Goal: Task Accomplishment & Management: Use online tool/utility

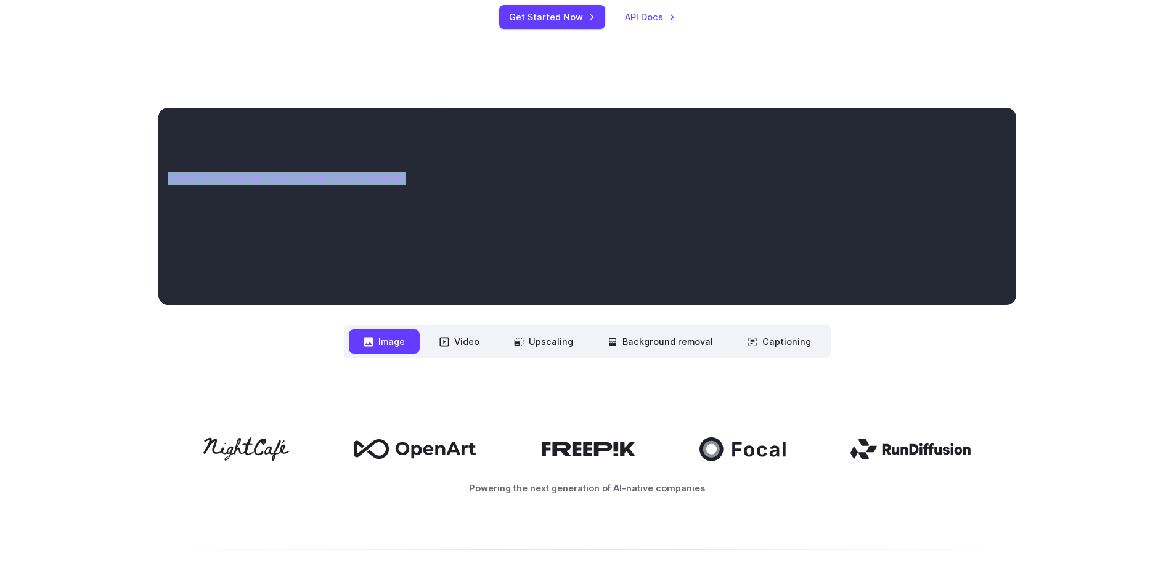
scroll to position [0, 335]
drag, startPoint x: 284, startPoint y: 178, endPoint x: 401, endPoint y: 175, distance: 117.1
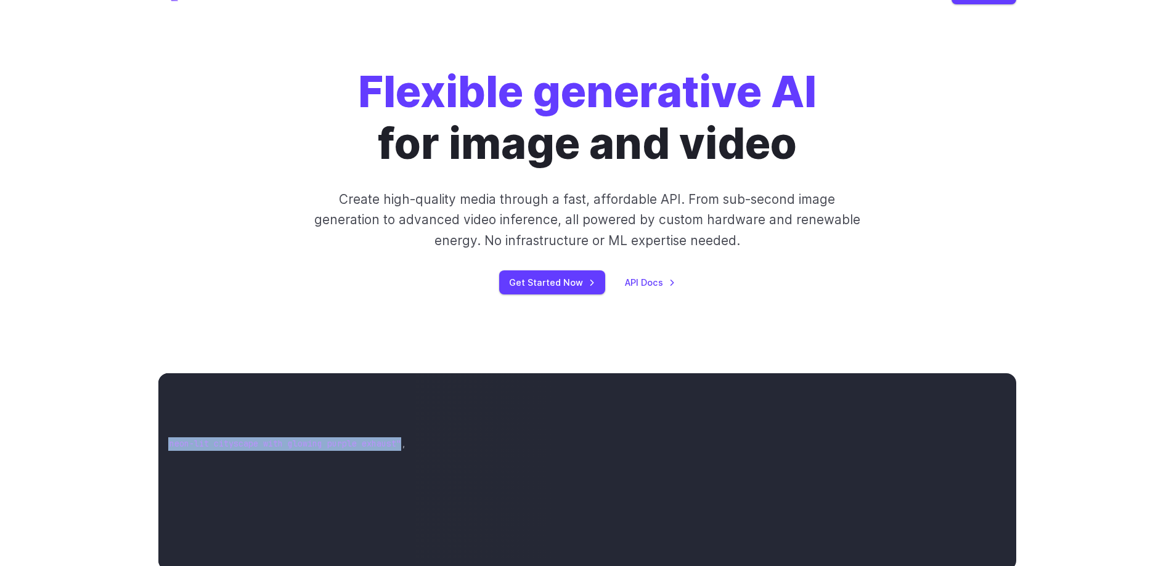
scroll to position [0, 0]
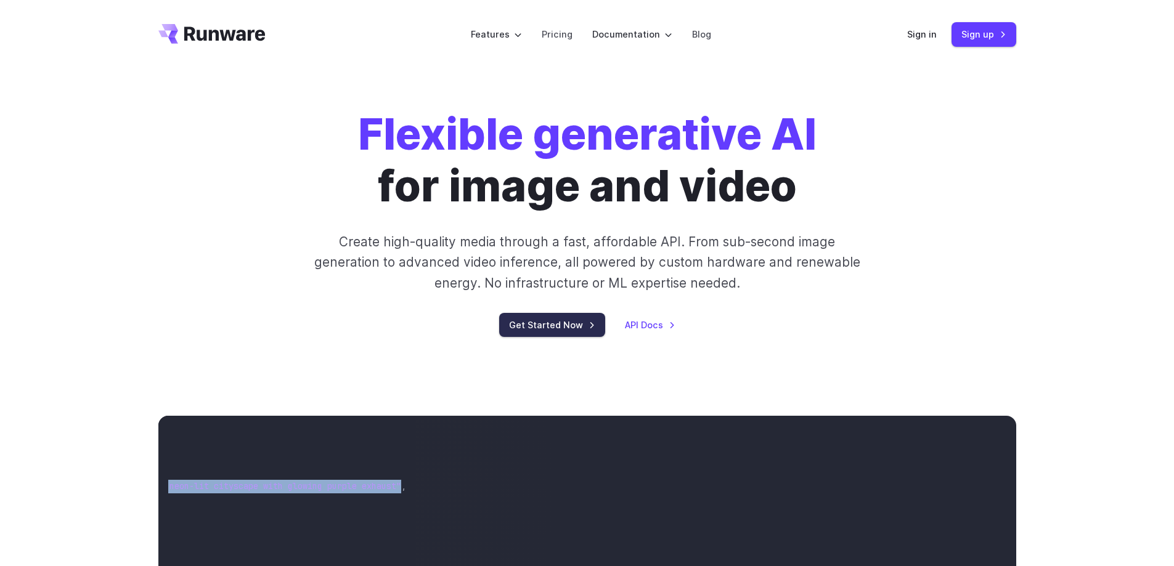
drag, startPoint x: 533, startPoint y: 323, endPoint x: 538, endPoint y: 319, distance: 6.7
click at [533, 323] on link "Get Started Now" at bounding box center [552, 325] width 106 height 24
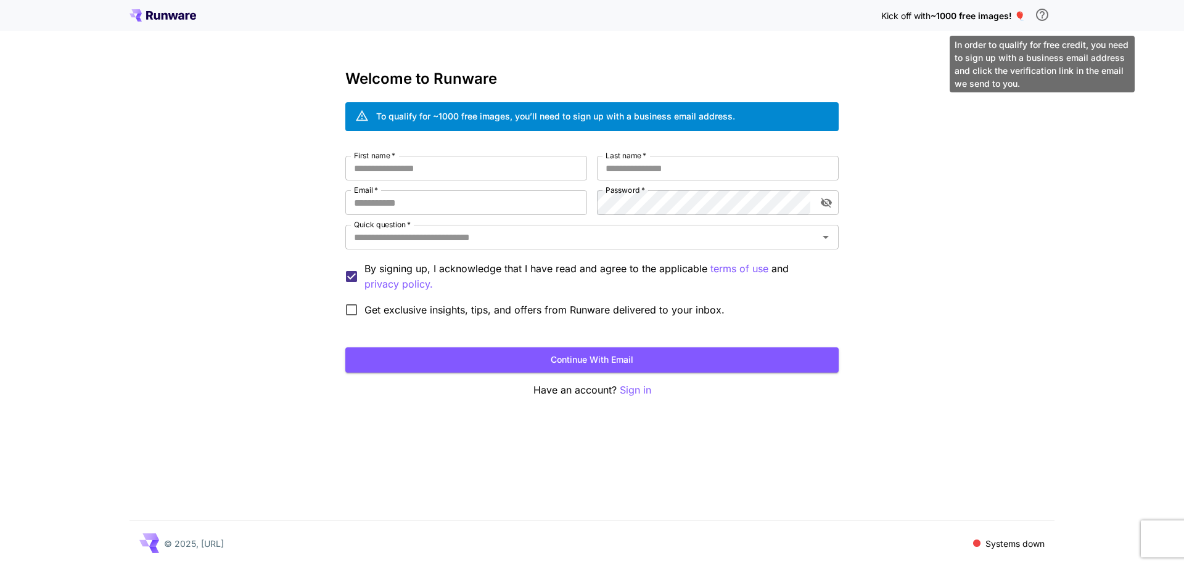
click at [1044, 14] on icon "\a In order to qualify for free credit, you need to sign up with a business ema…" at bounding box center [1042, 15] width 12 height 12
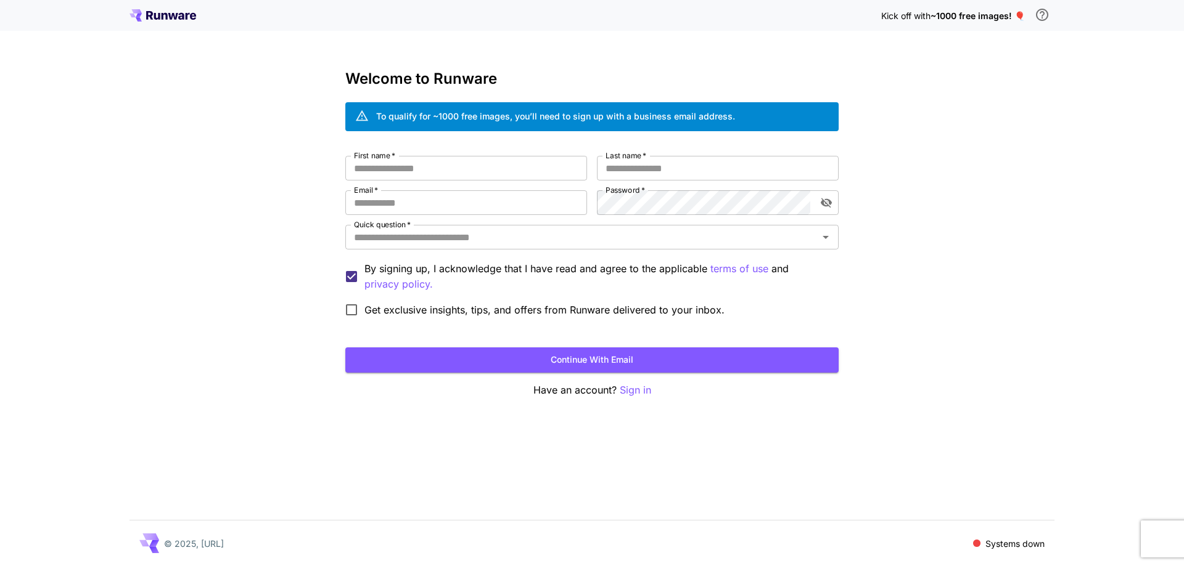
click at [535, 57] on div "Kick off with ~1000 free images! 🎈 Welcome to Runware To qualify for ~1000 free…" at bounding box center [592, 283] width 1184 height 566
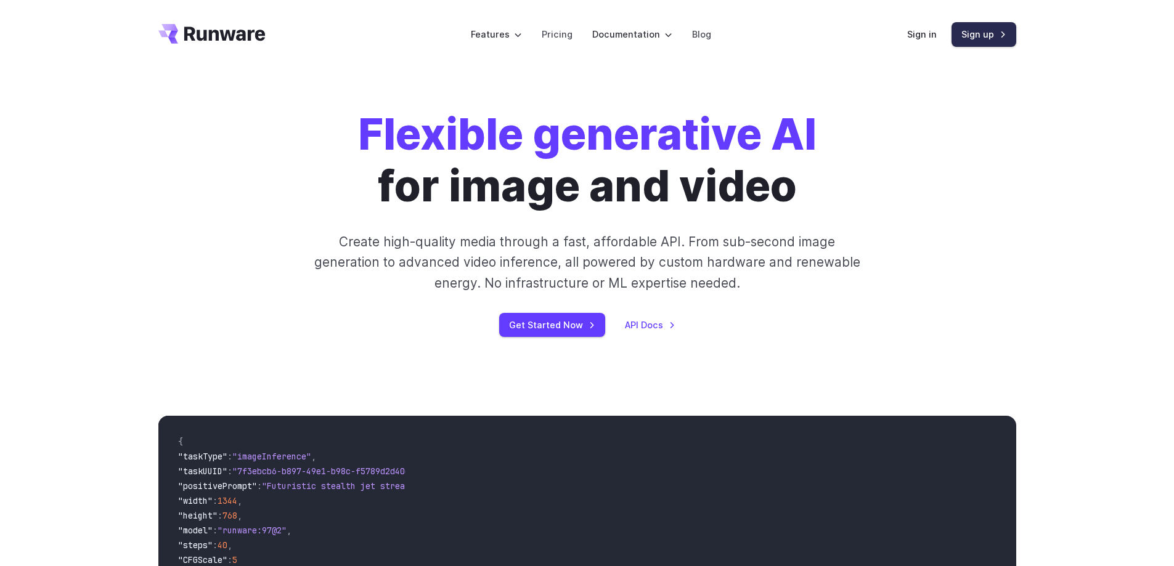
click at [984, 31] on link "Sign up" at bounding box center [984, 34] width 65 height 24
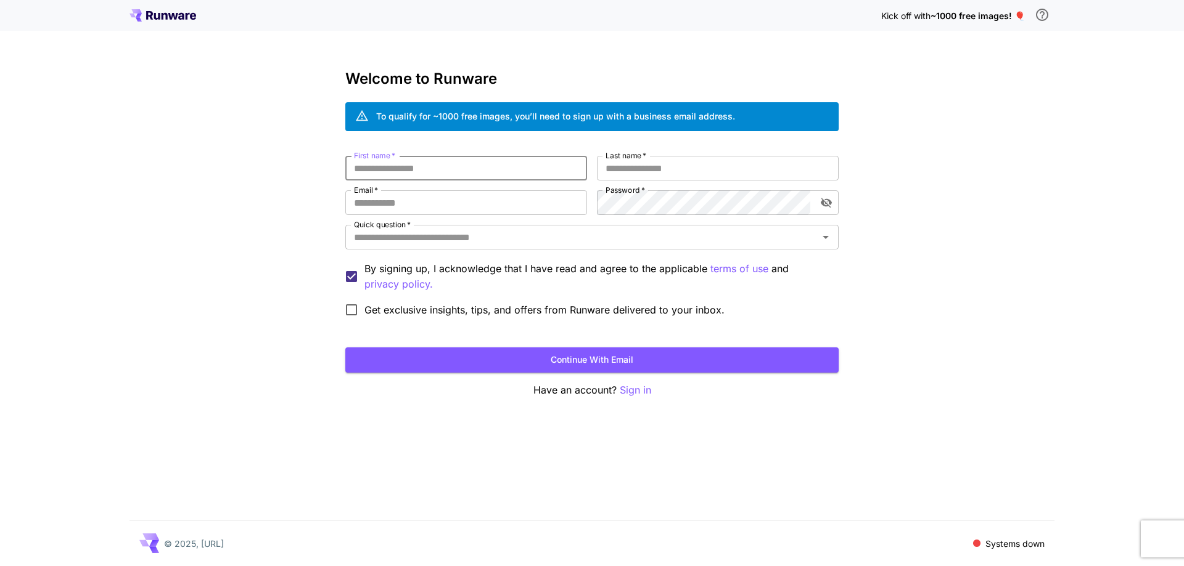
click at [468, 165] on input "First name   *" at bounding box center [466, 168] width 242 height 25
type input "*******"
type input "**********"
click at [435, 204] on input "**" at bounding box center [466, 202] width 242 height 25
type input "**********"
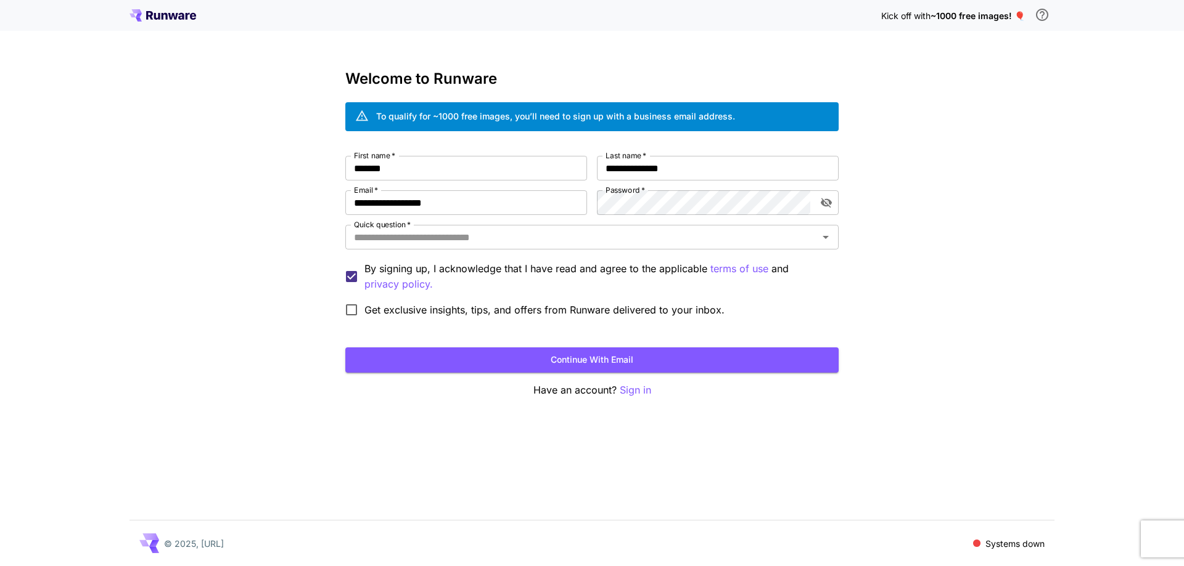
click at [909, 181] on div "**********" at bounding box center [592, 283] width 1184 height 566
click at [492, 238] on input "Quick question   *" at bounding box center [581, 237] width 465 height 17
click at [264, 271] on div "**********" at bounding box center [592, 283] width 1184 height 566
click at [549, 359] on button "Continue with email" at bounding box center [591, 360] width 493 height 25
click at [531, 237] on input "Quick question   *" at bounding box center [581, 237] width 465 height 17
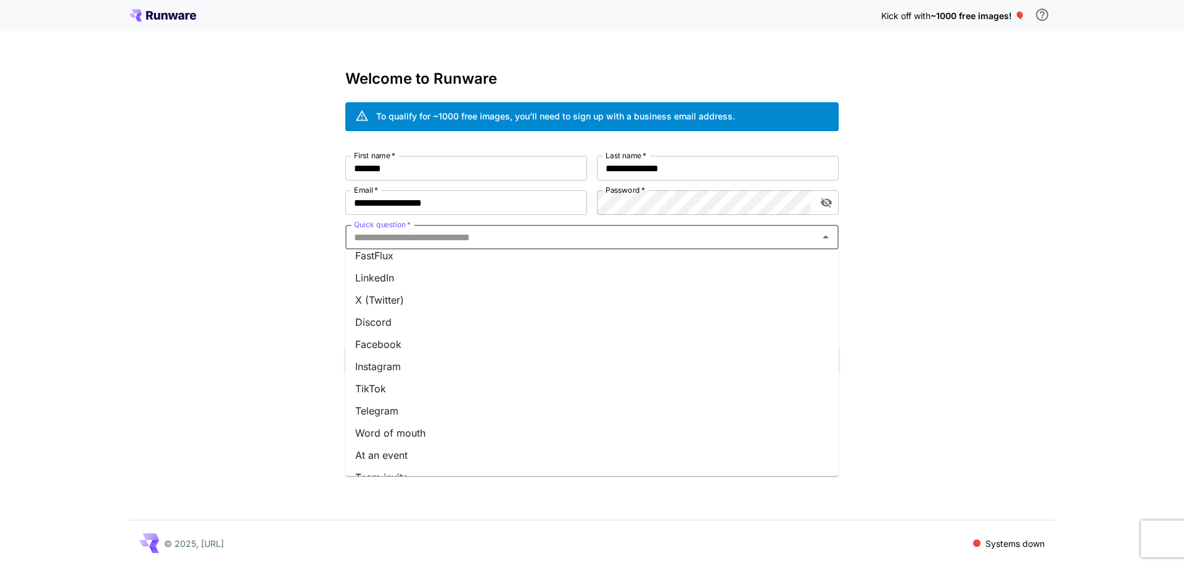
scroll to position [116, 0]
click at [370, 460] on li "Other" at bounding box center [591, 460] width 493 height 22
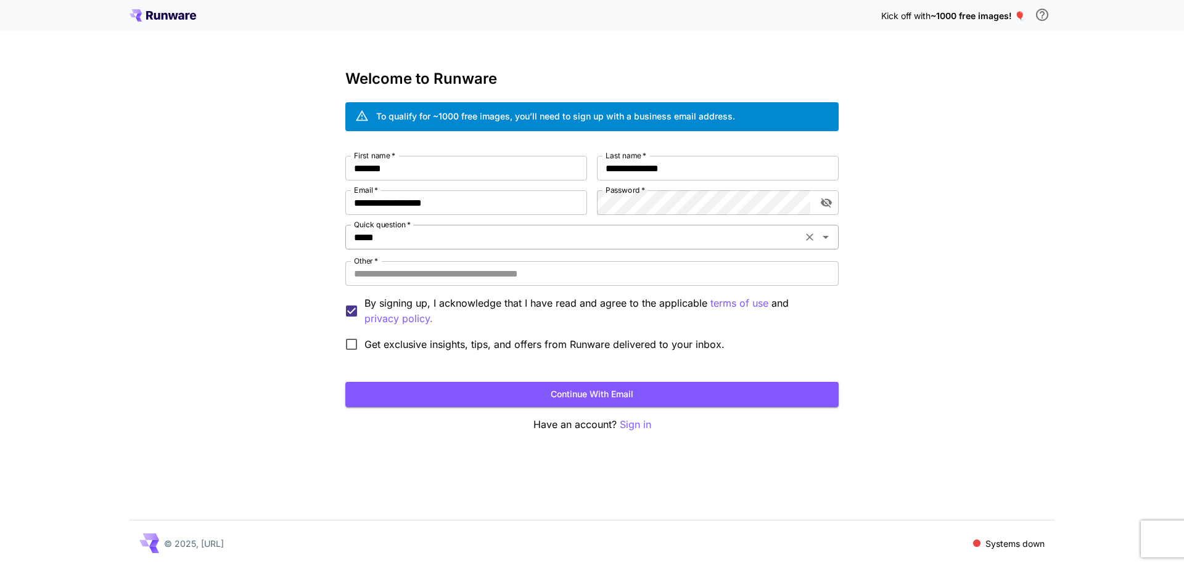
click at [427, 234] on input "*****" at bounding box center [573, 237] width 449 height 17
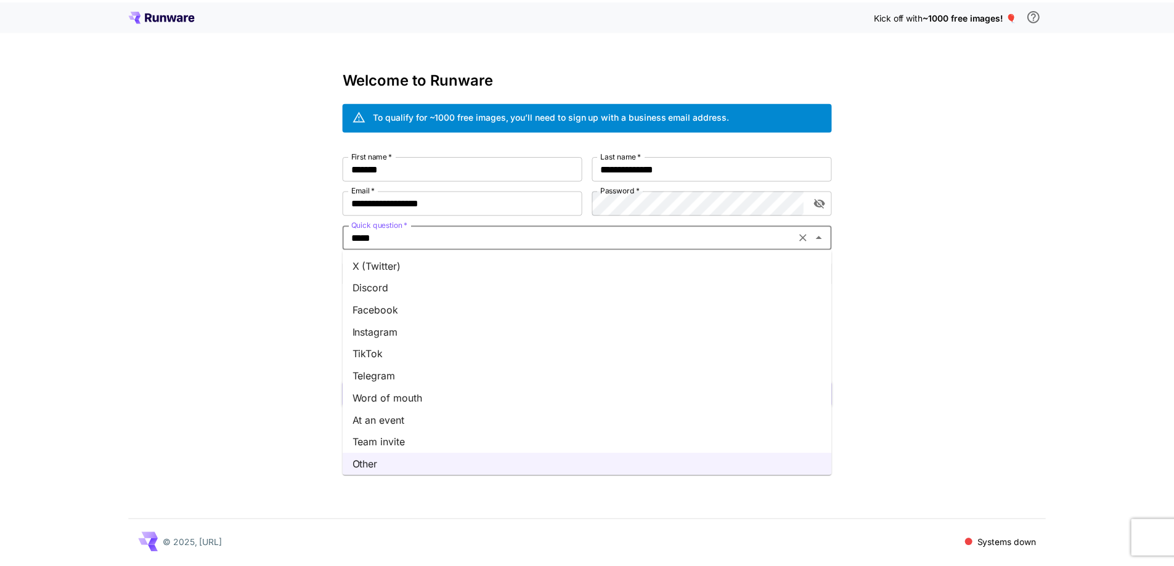
scroll to position [0, 0]
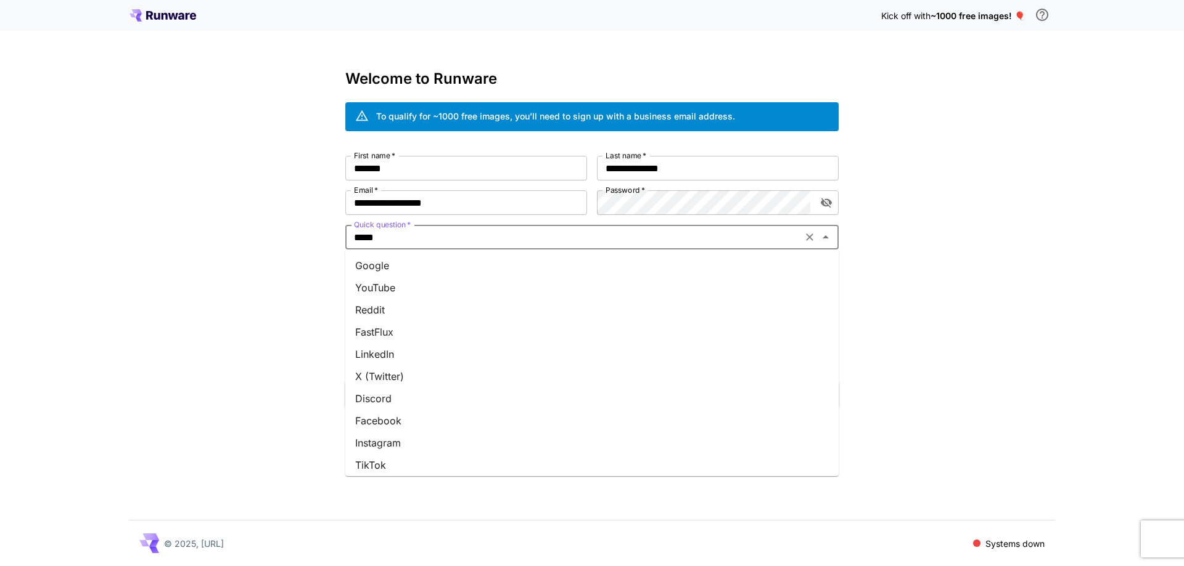
click at [407, 287] on li "YouTube" at bounding box center [591, 288] width 493 height 22
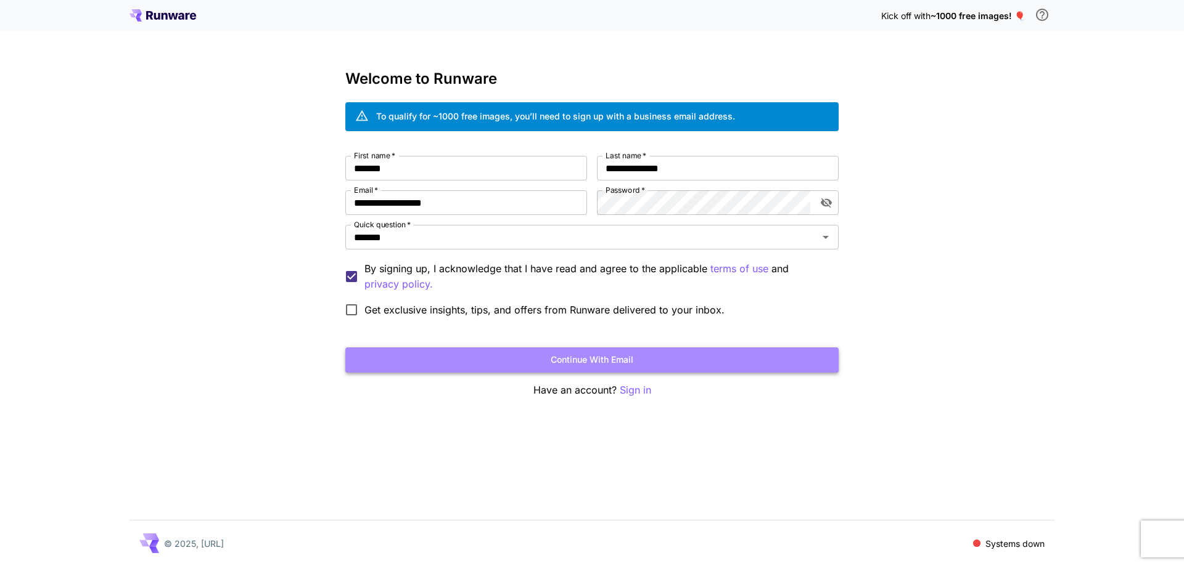
click at [544, 366] on button "Continue with email" at bounding box center [591, 360] width 493 height 25
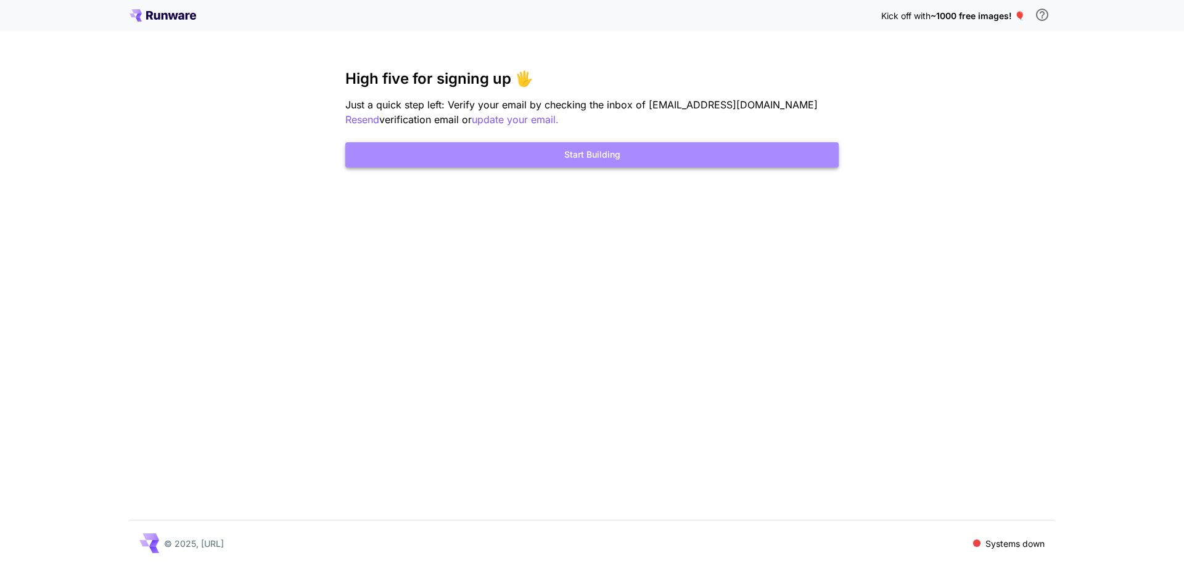
click at [592, 158] on button "Start Building" at bounding box center [591, 154] width 493 height 25
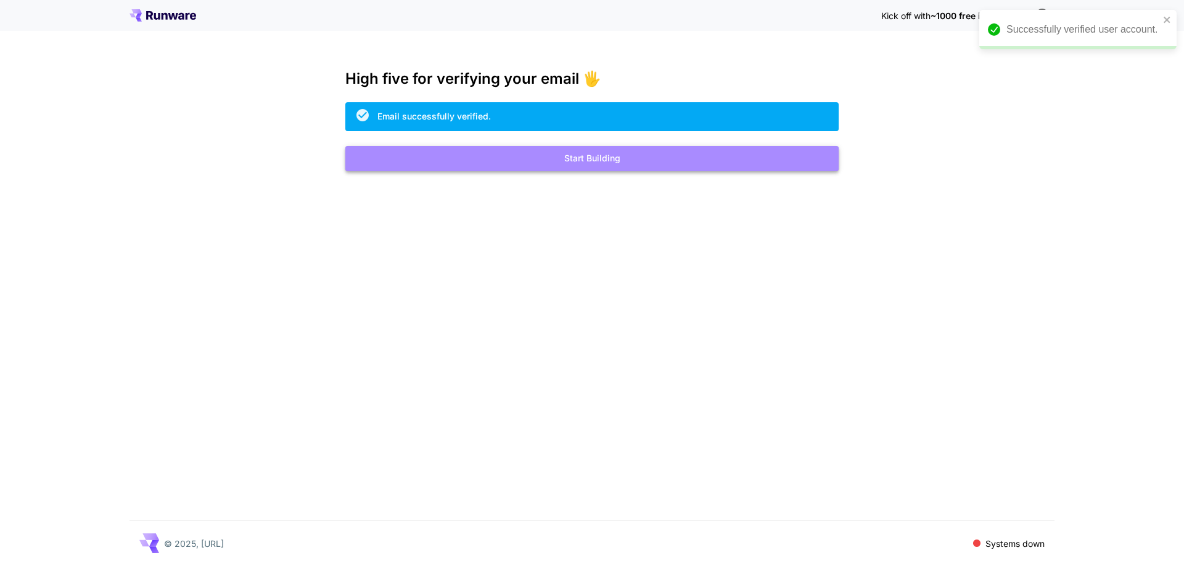
click at [611, 159] on button "Start Building" at bounding box center [591, 158] width 493 height 25
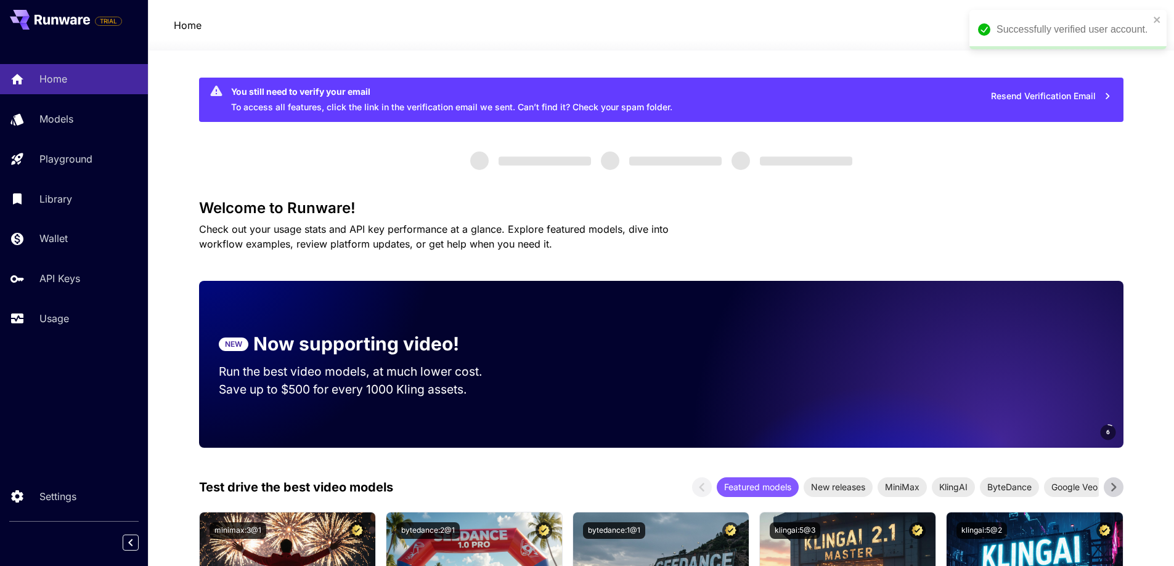
click at [1158, 14] on div "Successfully verified user account." at bounding box center [1068, 29] width 197 height 39
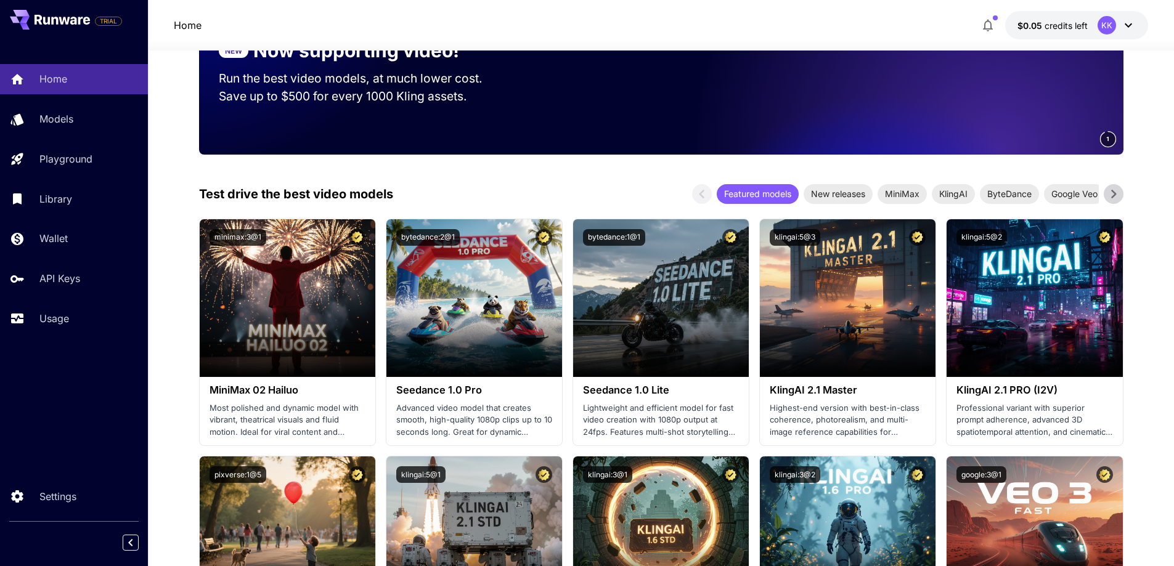
scroll to position [308, 0]
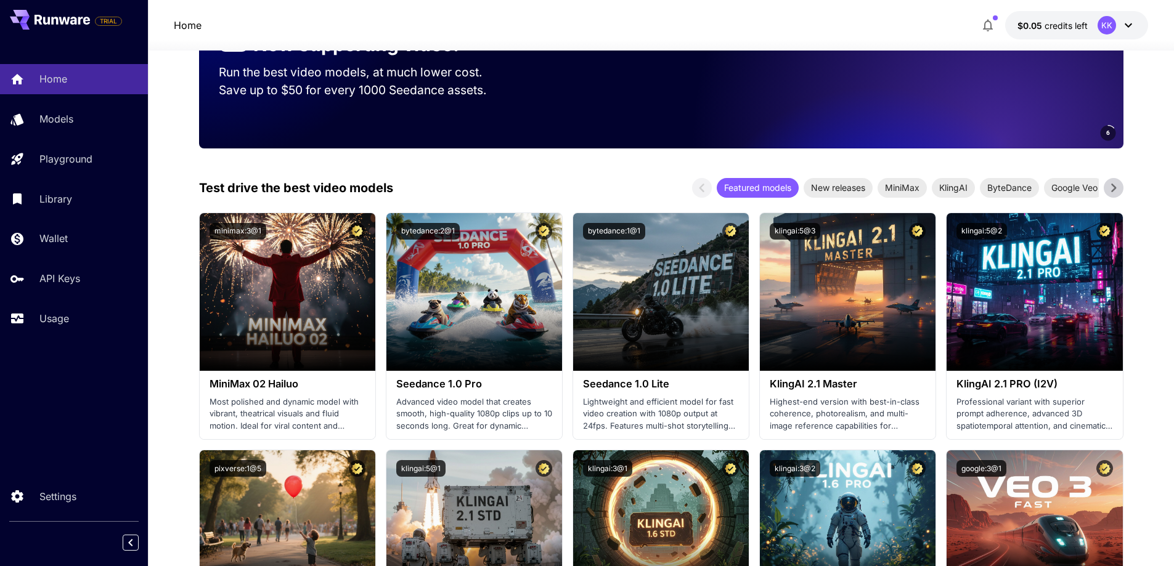
click at [1113, 187] on icon at bounding box center [1114, 188] width 18 height 18
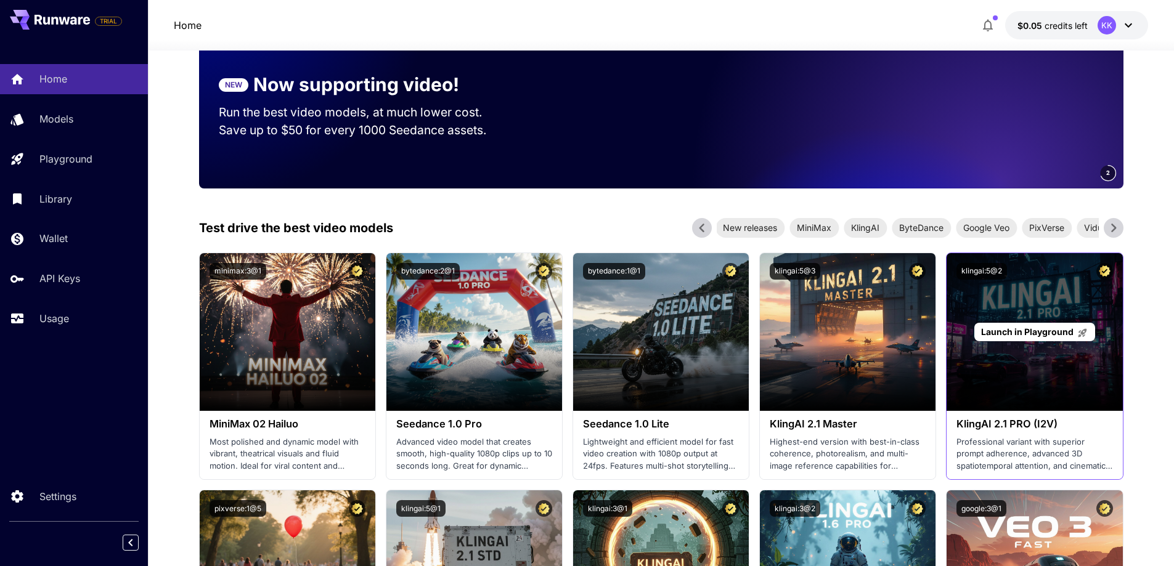
scroll to position [247, 0]
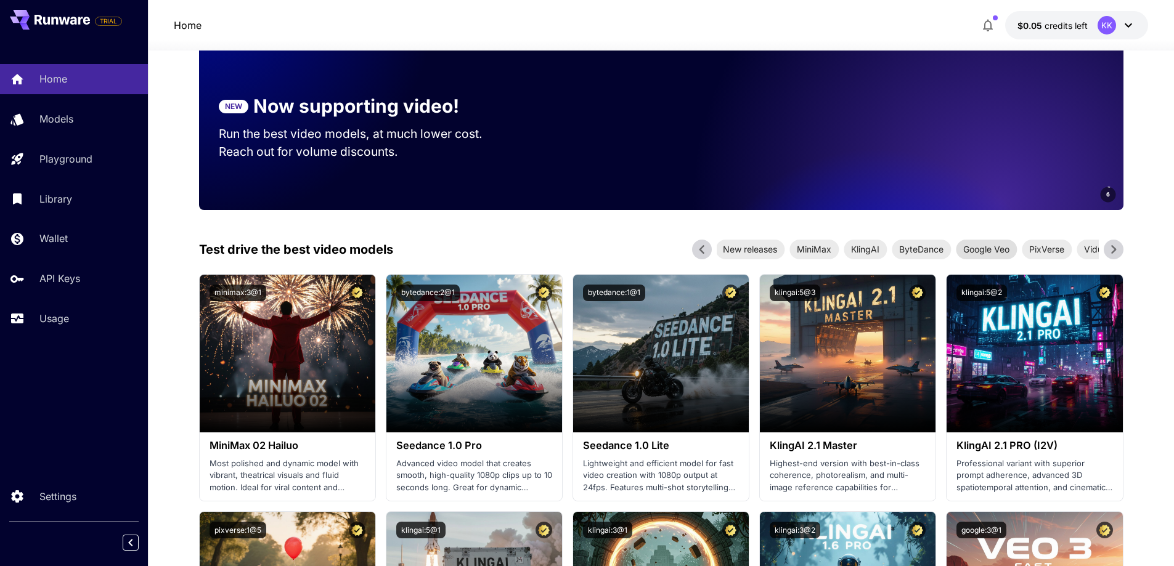
click at [992, 249] on span "Google Veo" at bounding box center [986, 249] width 61 height 13
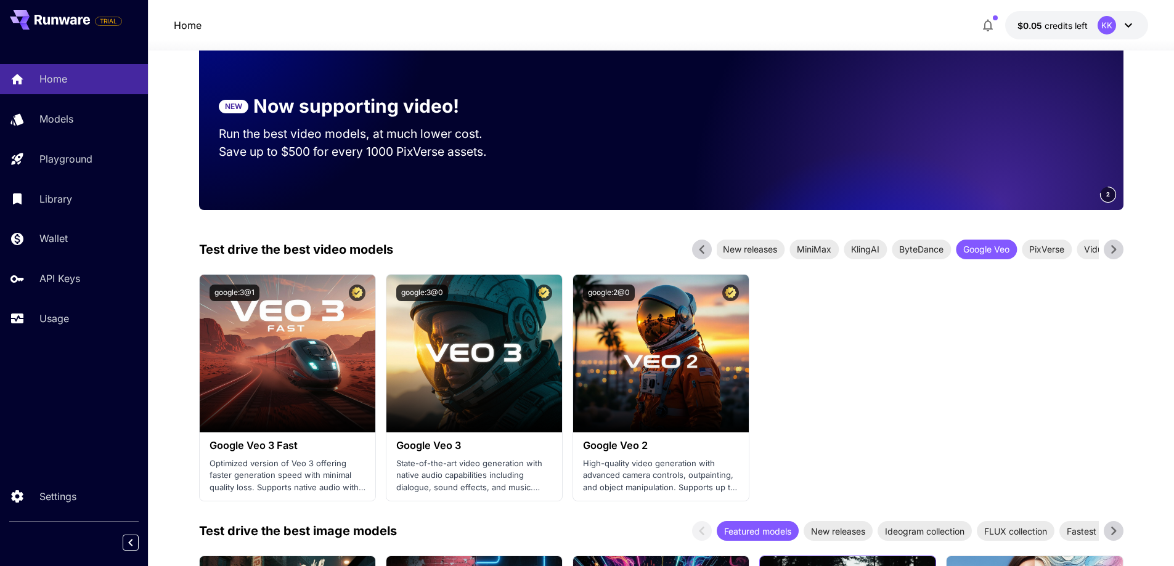
scroll to position [0, 0]
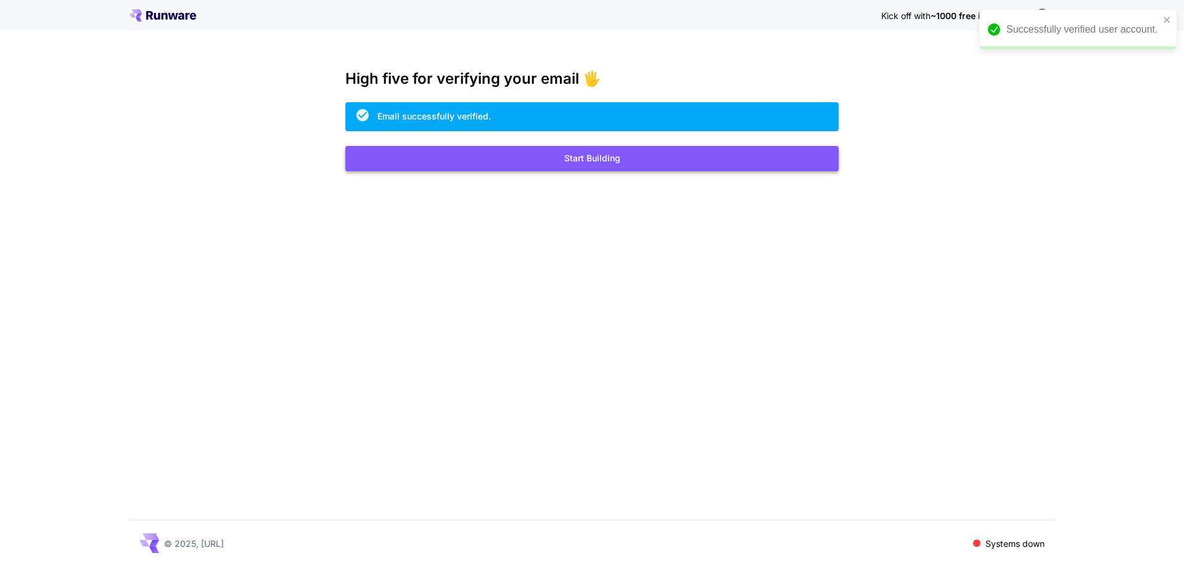
click at [623, 158] on button "Start Building" at bounding box center [591, 158] width 493 height 25
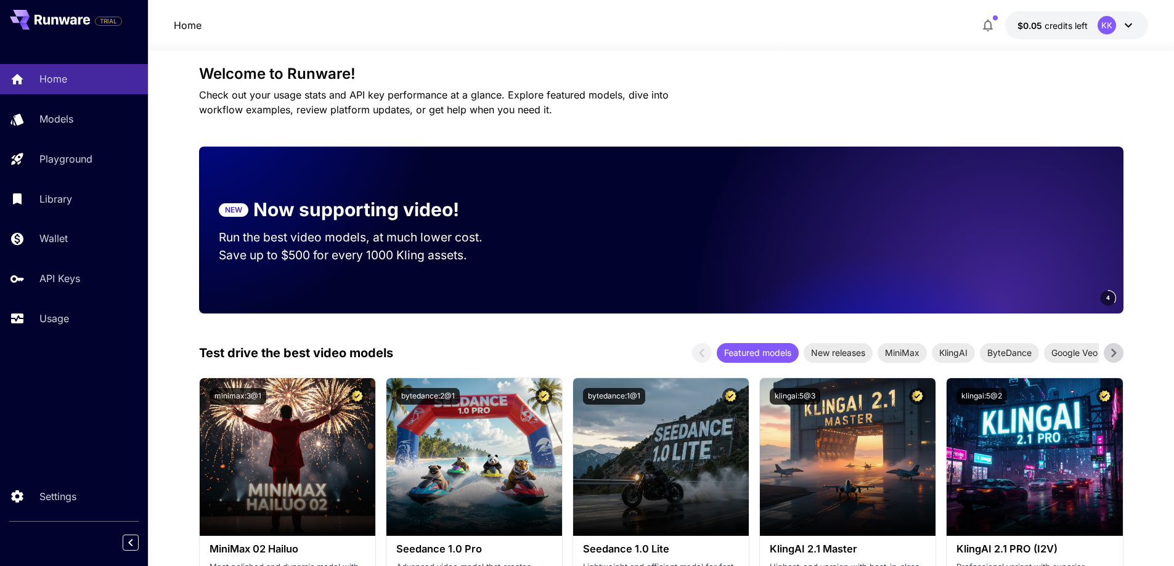
scroll to position [185, 0]
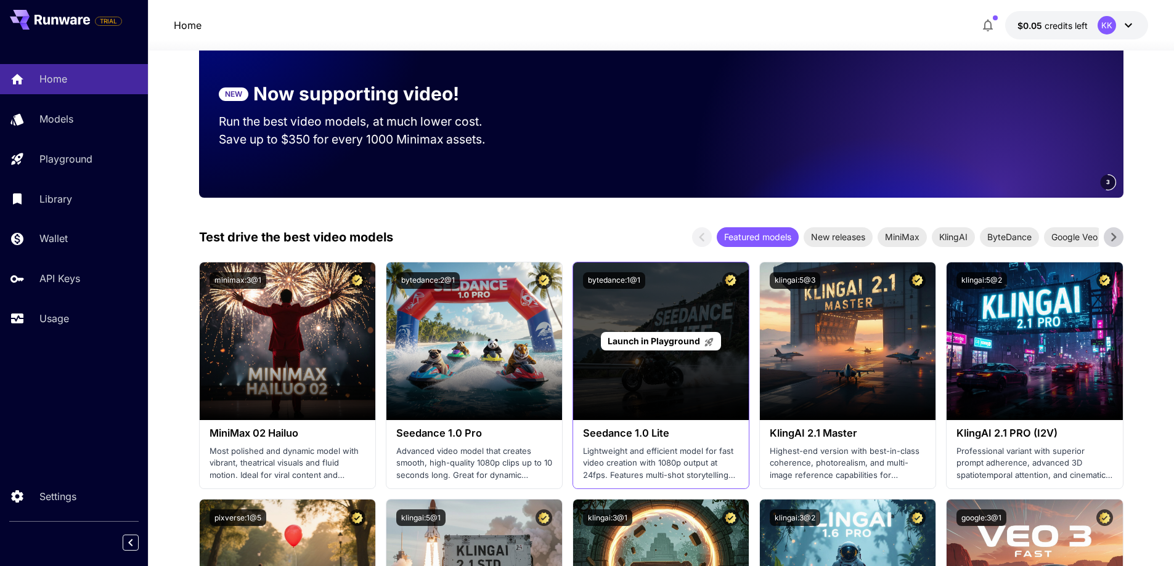
click at [651, 361] on div "Launch in Playground" at bounding box center [661, 342] width 176 height 158
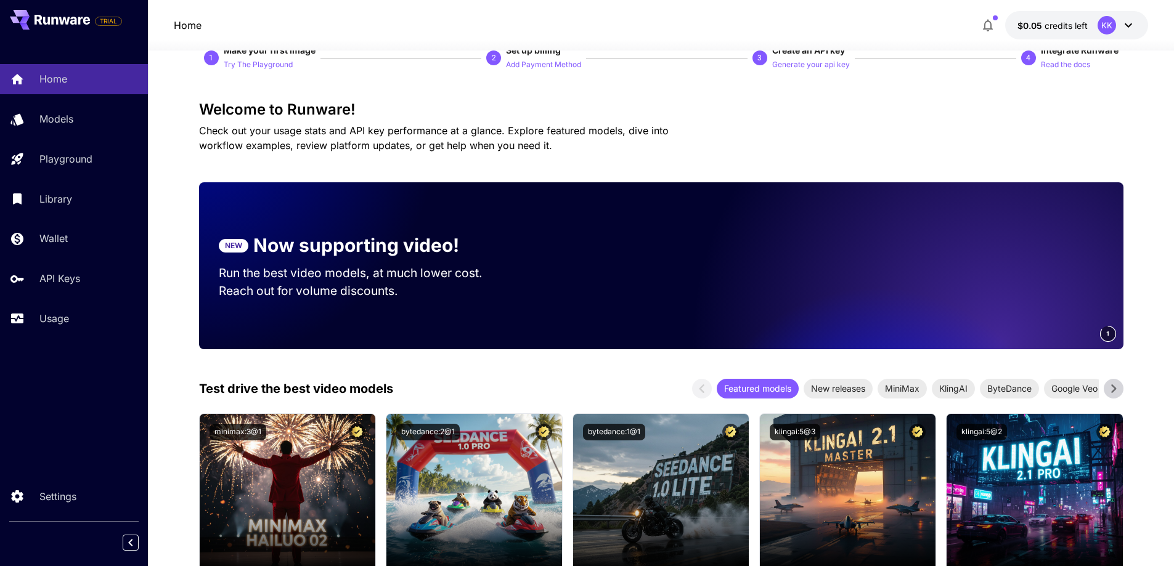
scroll to position [0, 0]
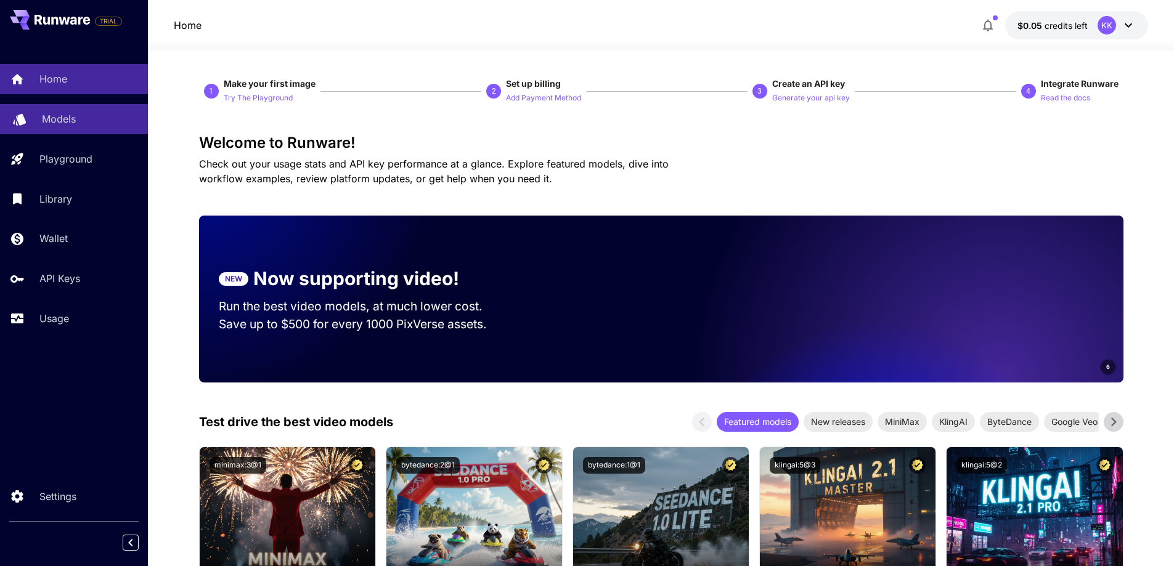
click at [57, 120] on p "Models" at bounding box center [59, 119] width 34 height 15
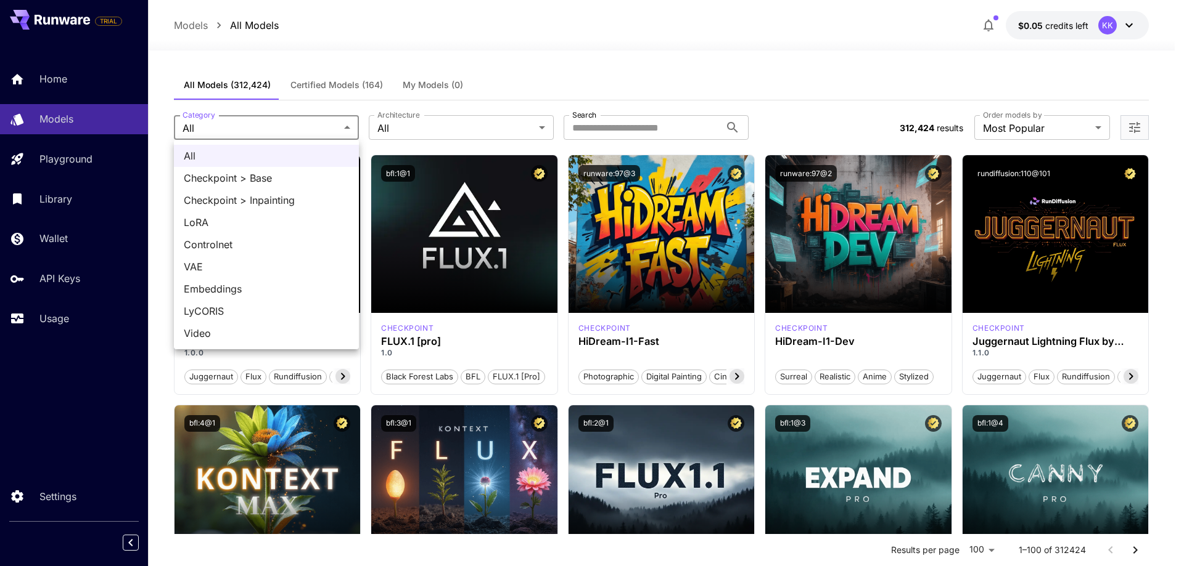
click at [440, 118] on div at bounding box center [592, 283] width 1184 height 566
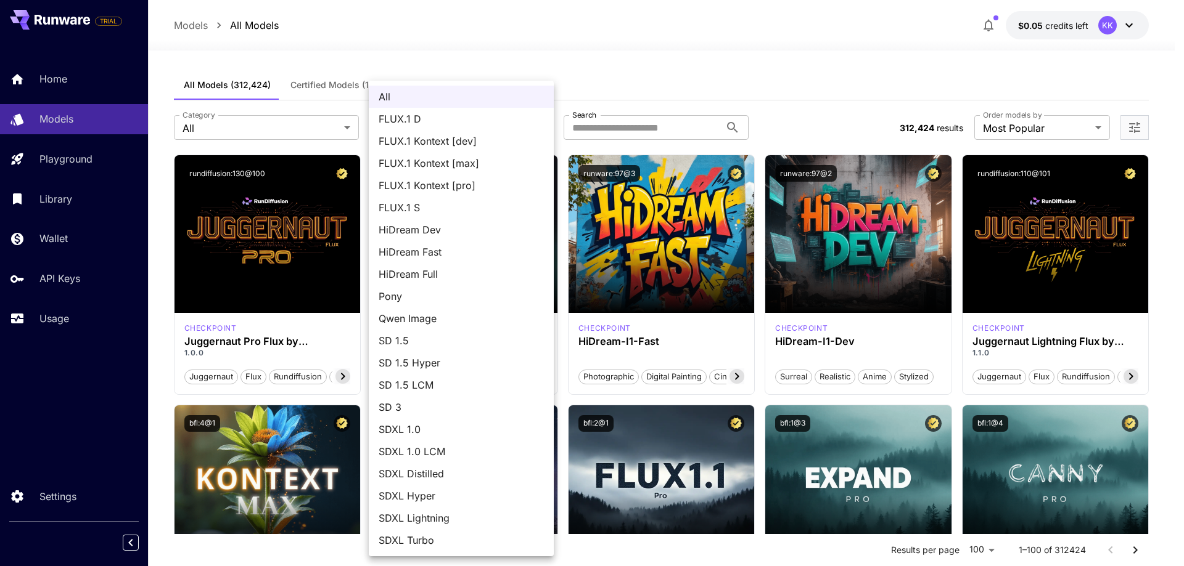
click at [633, 125] on div at bounding box center [592, 283] width 1184 height 566
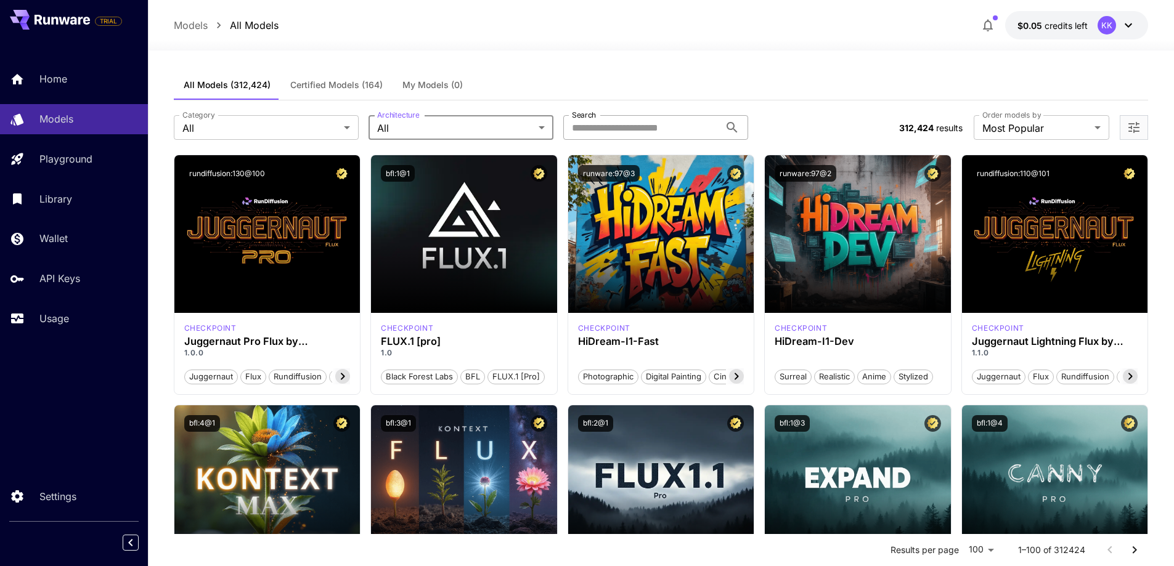
click at [652, 126] on input "Search" at bounding box center [641, 127] width 157 height 25
type input "*****"
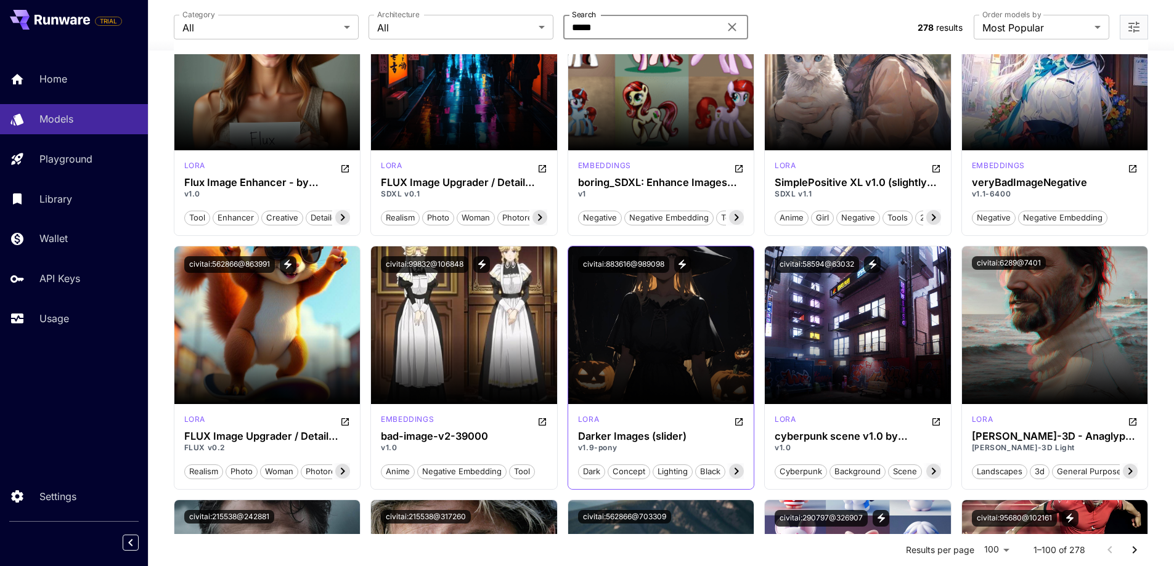
scroll to position [555, 0]
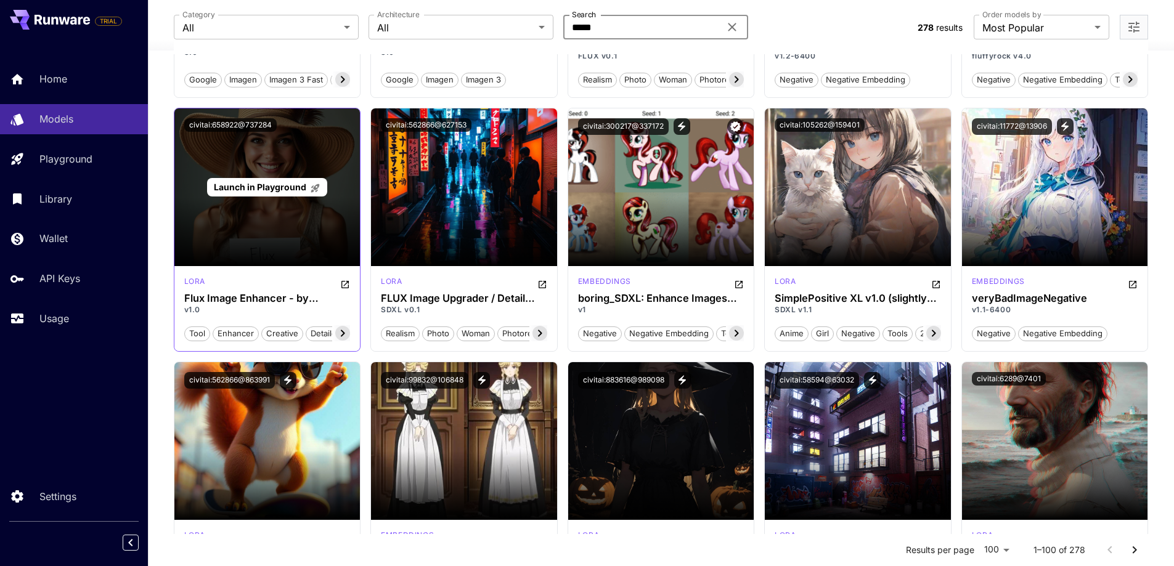
click at [263, 187] on span "Launch in Playground" at bounding box center [260, 187] width 92 height 10
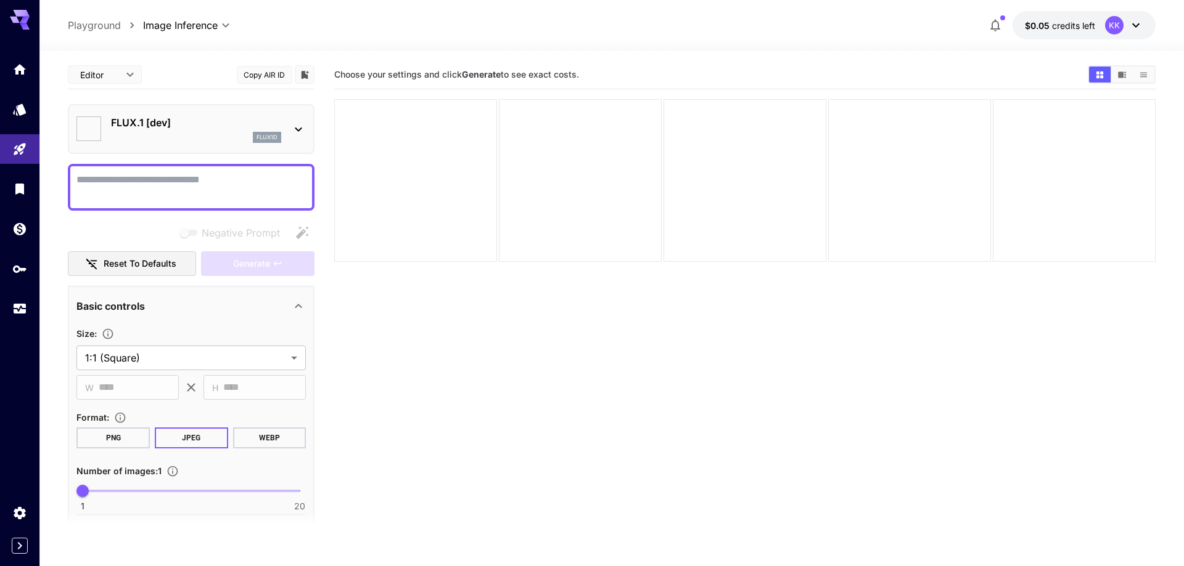
type input "**********"
click at [195, 190] on textarea "Negative Prompt" at bounding box center [190, 188] width 229 height 30
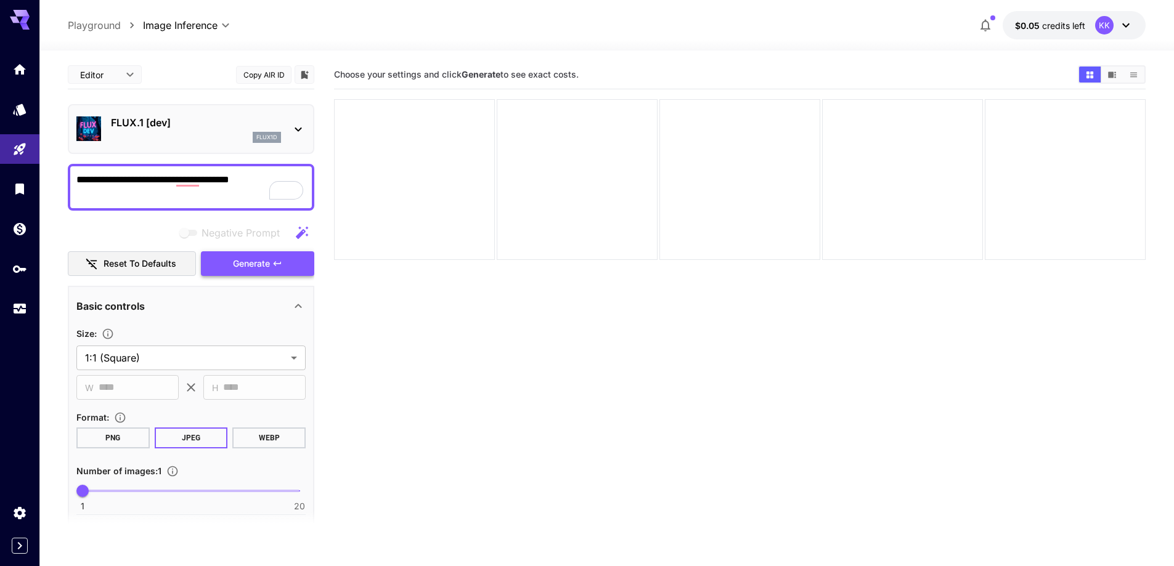
type textarea "**********"
click at [269, 264] on span "Generate" at bounding box center [251, 263] width 37 height 15
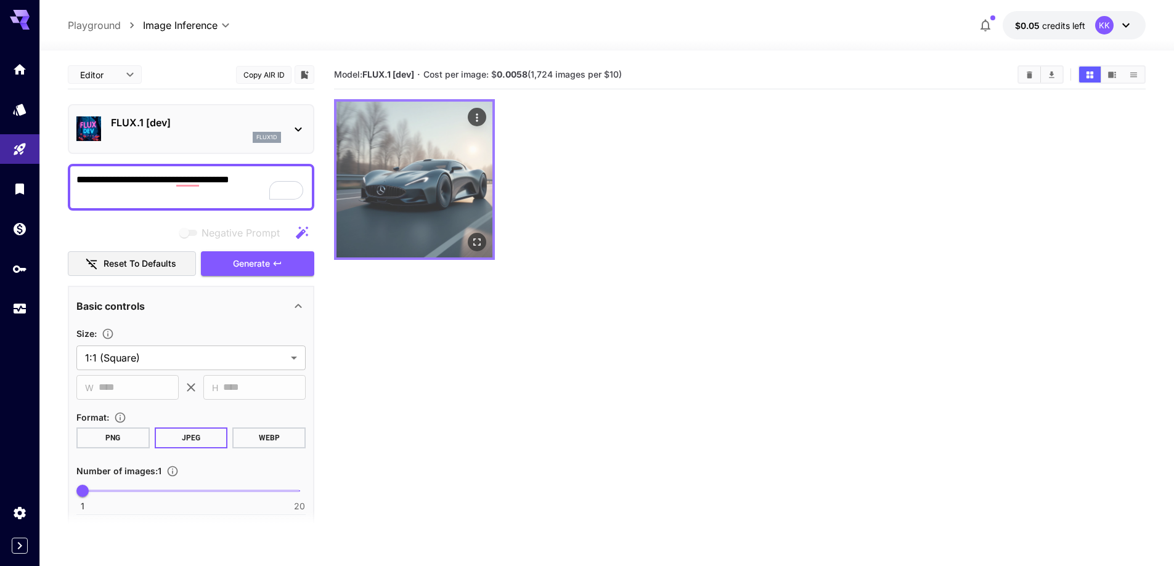
click at [386, 183] on img at bounding box center [415, 180] width 156 height 156
click at [448, 189] on img at bounding box center [415, 180] width 156 height 156
click at [477, 241] on icon "Open in fullscreen" at bounding box center [477, 242] width 12 height 12
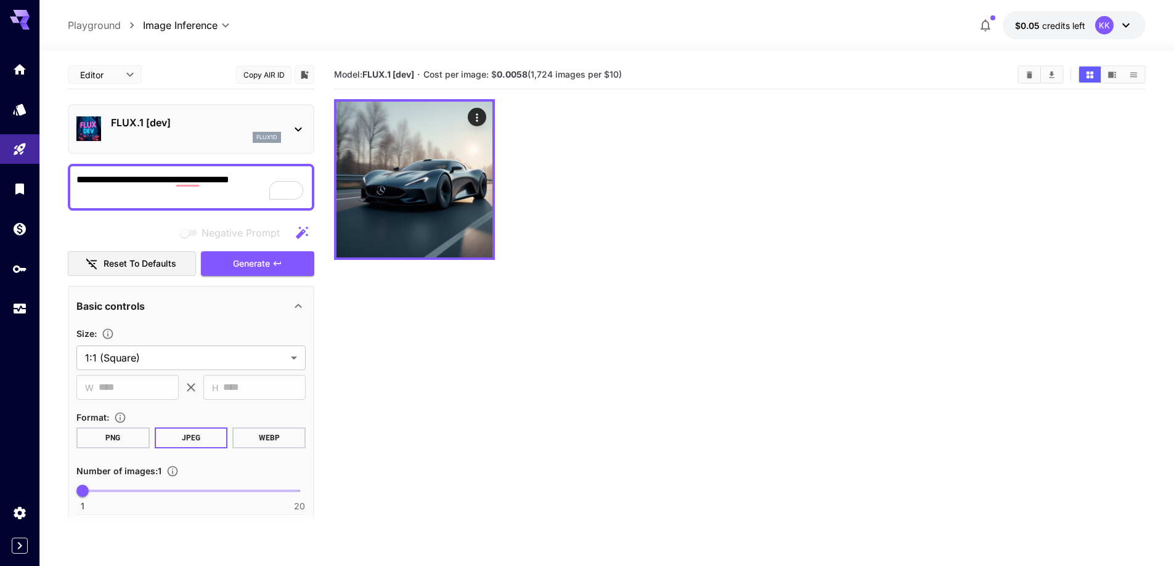
click at [1134, 23] on button "$0.05 credits left KK" at bounding box center [1074, 25] width 143 height 28
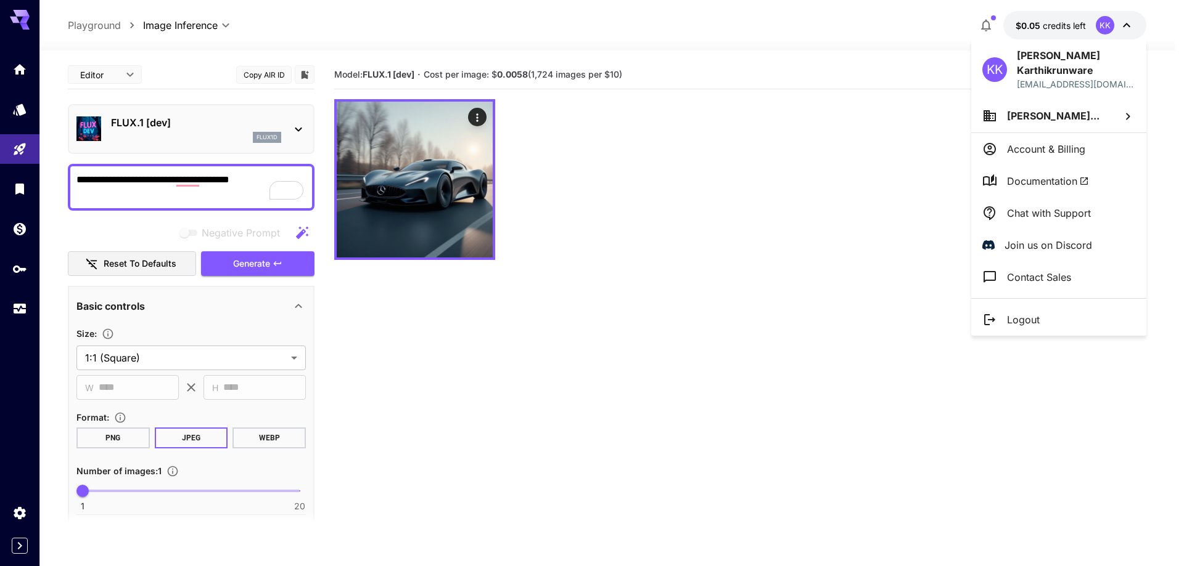
click at [1023, 142] on p "Account & Billing" at bounding box center [1046, 149] width 78 height 15
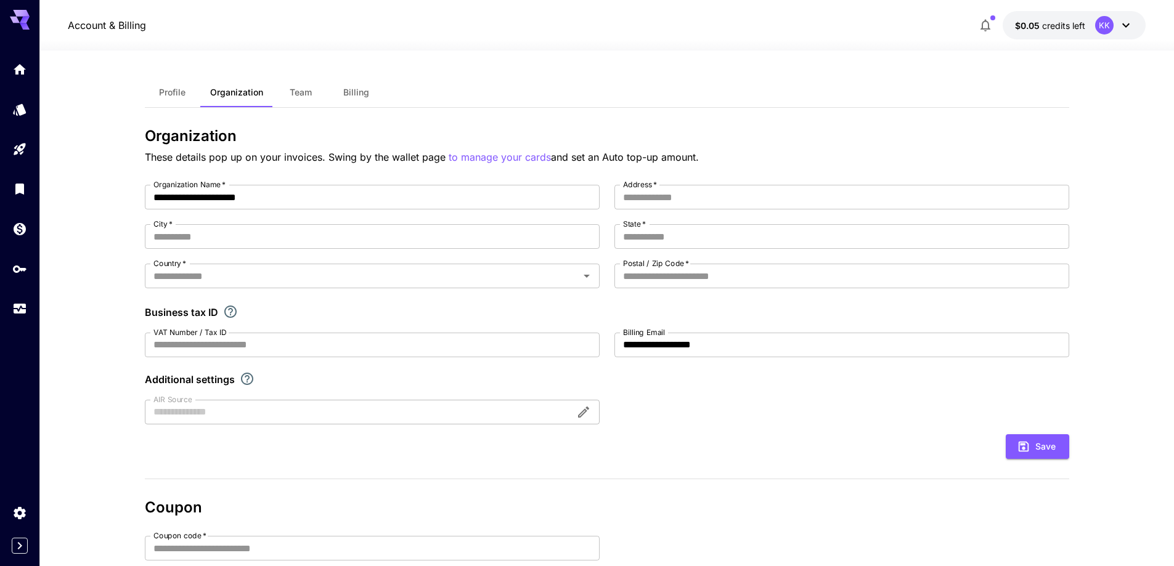
click at [363, 89] on span "Billing" at bounding box center [356, 92] width 26 height 11
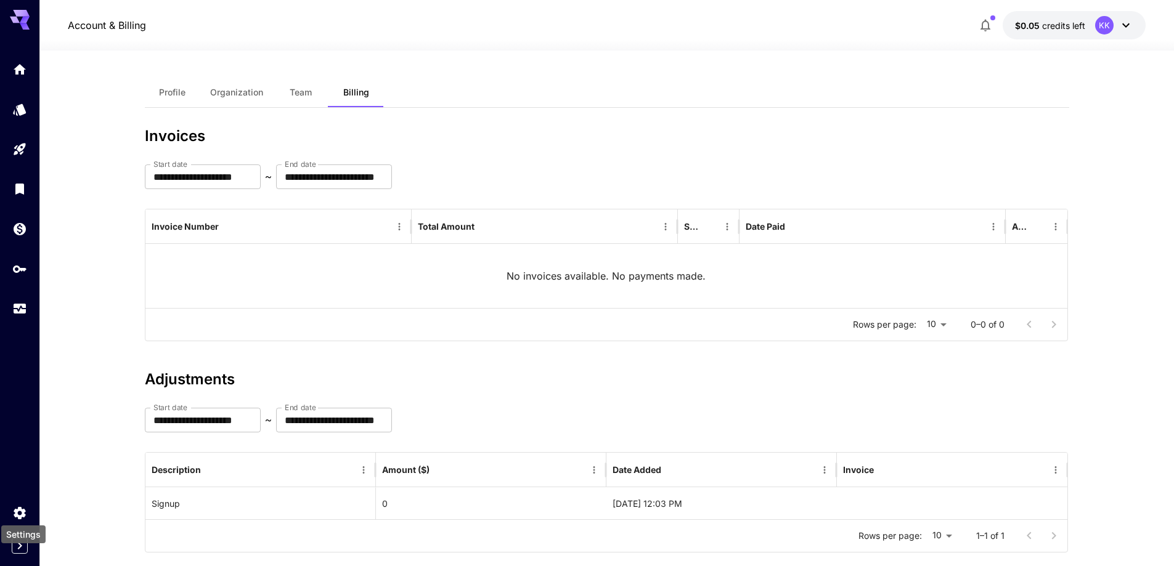
click at [12, 517] on div "Settings" at bounding box center [23, 531] width 47 height 28
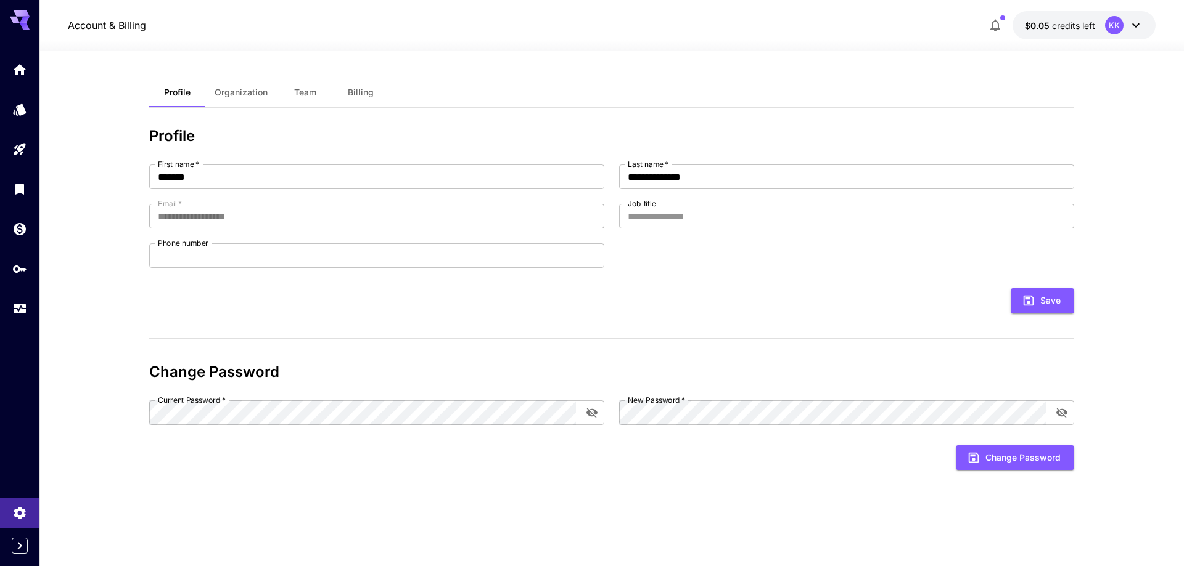
click at [26, 15] on icon at bounding box center [20, 16] width 20 height 13
click at [1126, 23] on div "KK" at bounding box center [1124, 25] width 38 height 18
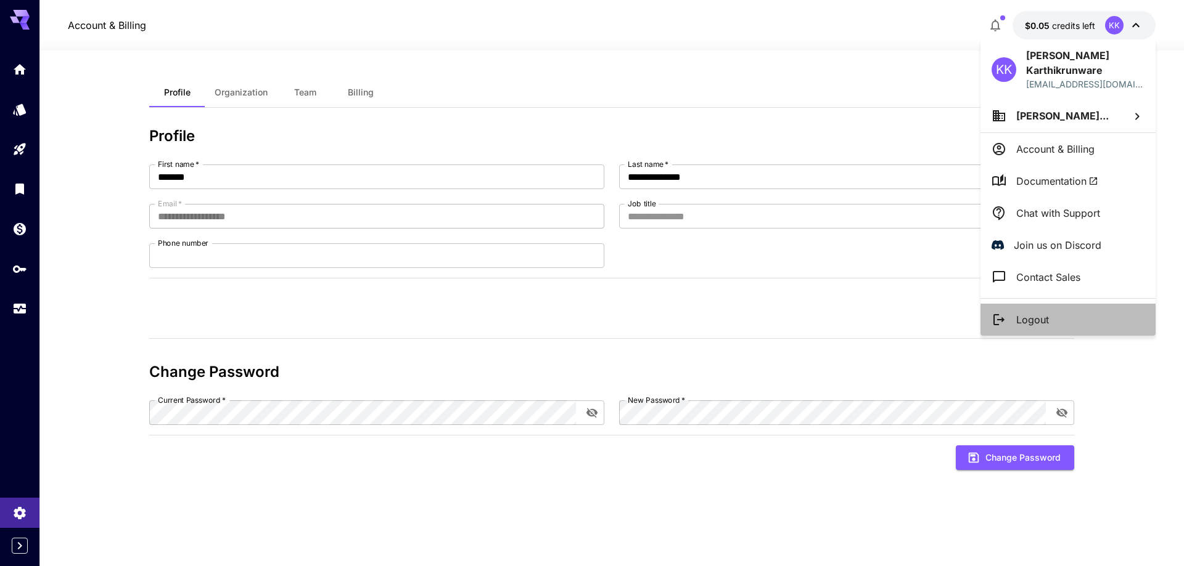
click at [1028, 313] on p "Logout" at bounding box center [1032, 320] width 33 height 15
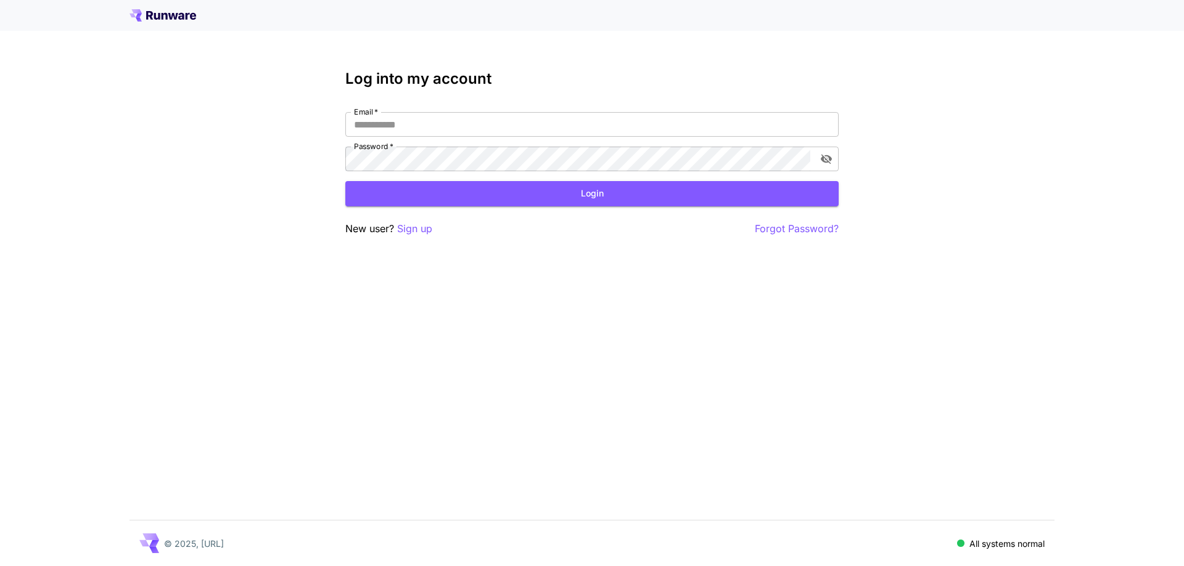
type input "**********"
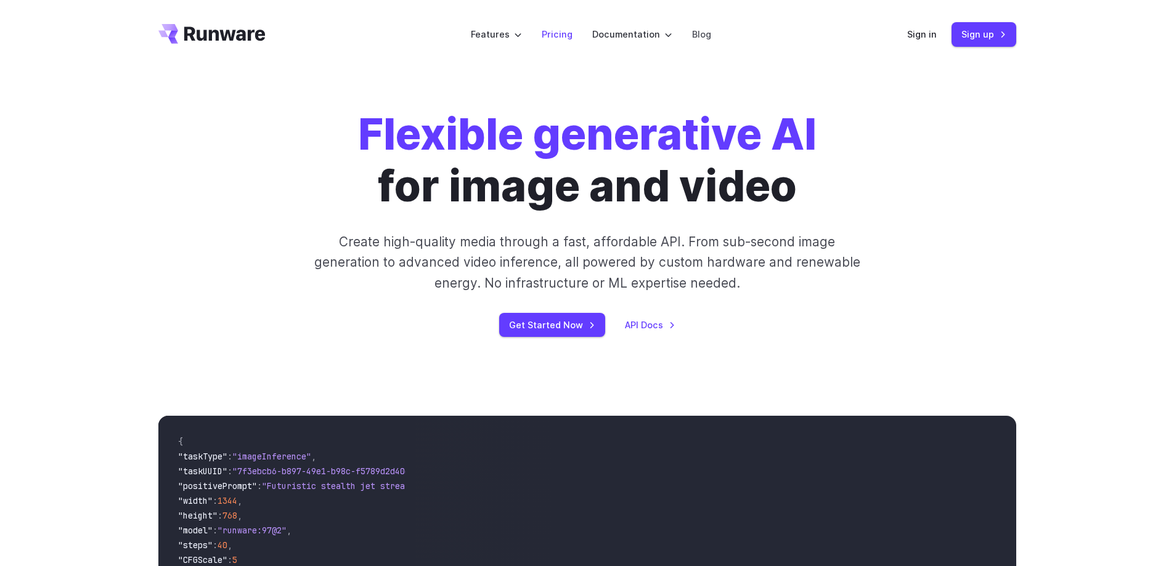
click at [564, 32] on link "Pricing" at bounding box center [557, 34] width 31 height 14
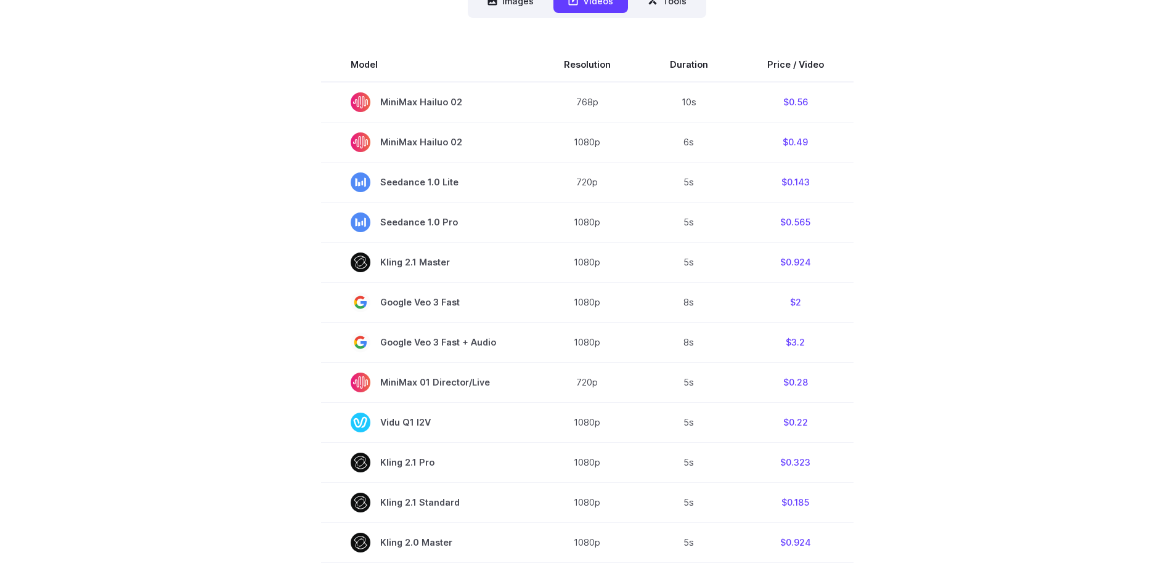
scroll to position [247, 0]
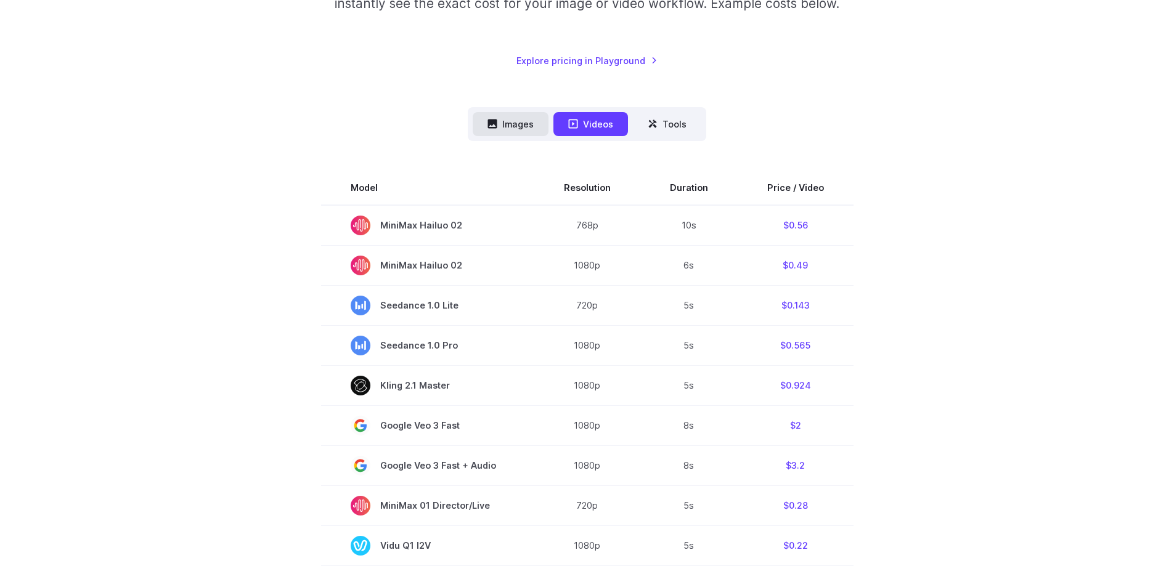
click at [512, 125] on button "Images" at bounding box center [511, 124] width 76 height 24
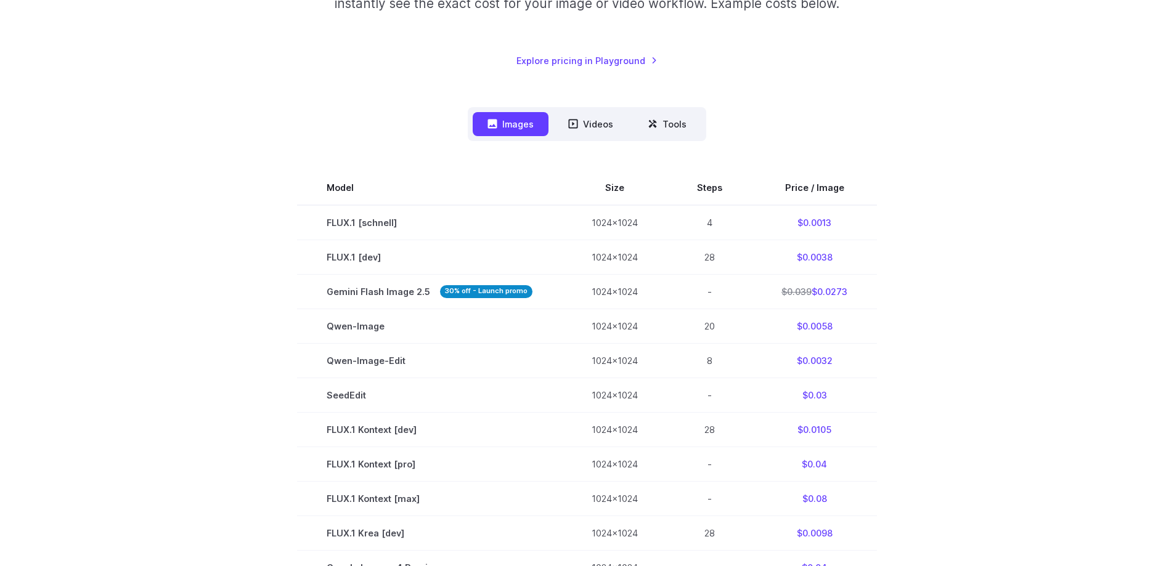
click at [980, 336] on section "Model Size Steps Price / Image FLUX.1 [[PERSON_NAME]] 1024x1024 4 $0.0013 FLUX.…" at bounding box center [587, 516] width 858 height 691
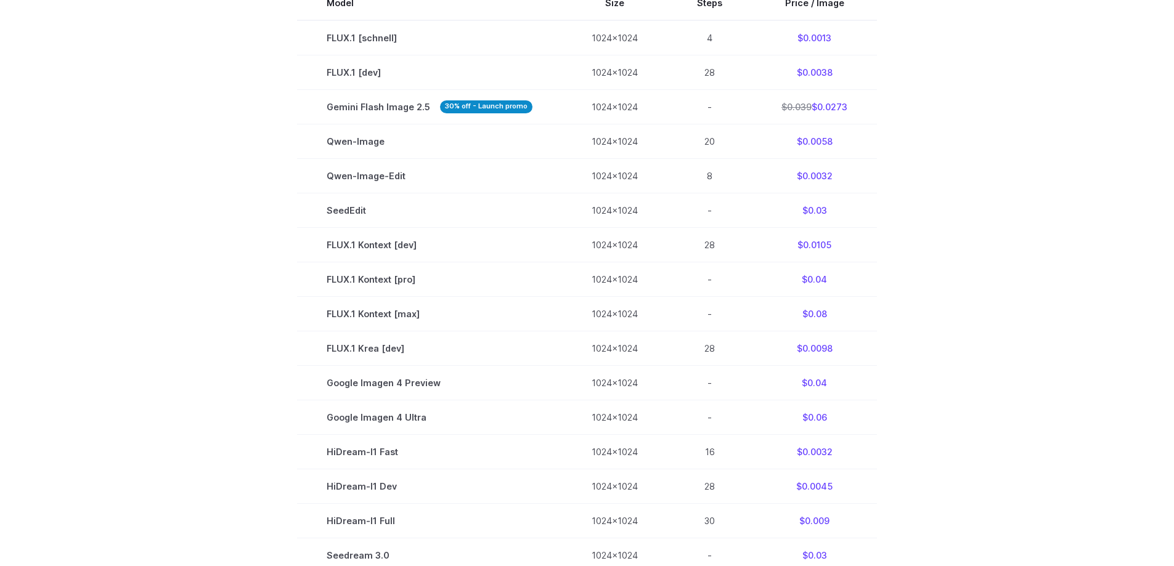
scroll to position [740, 0]
